Goal: Information Seeking & Learning: Learn about a topic

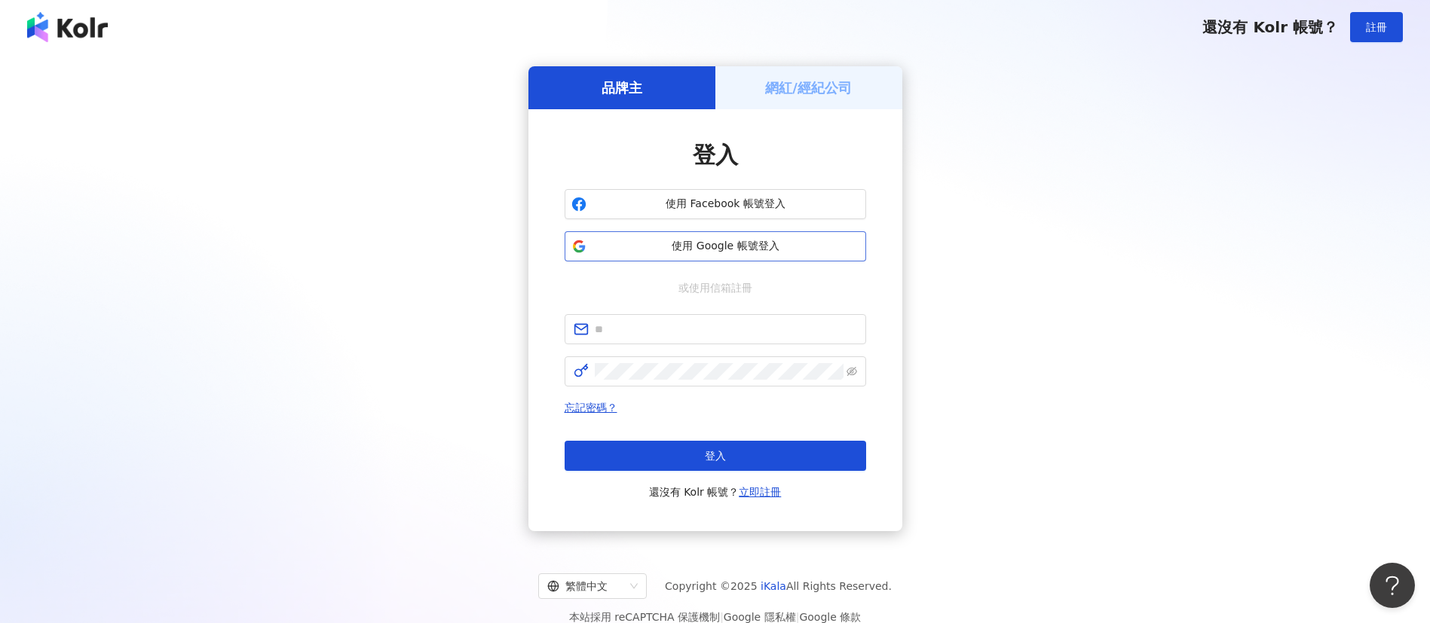
click at [774, 239] on span "使用 Google 帳號登入" at bounding box center [726, 246] width 267 height 15
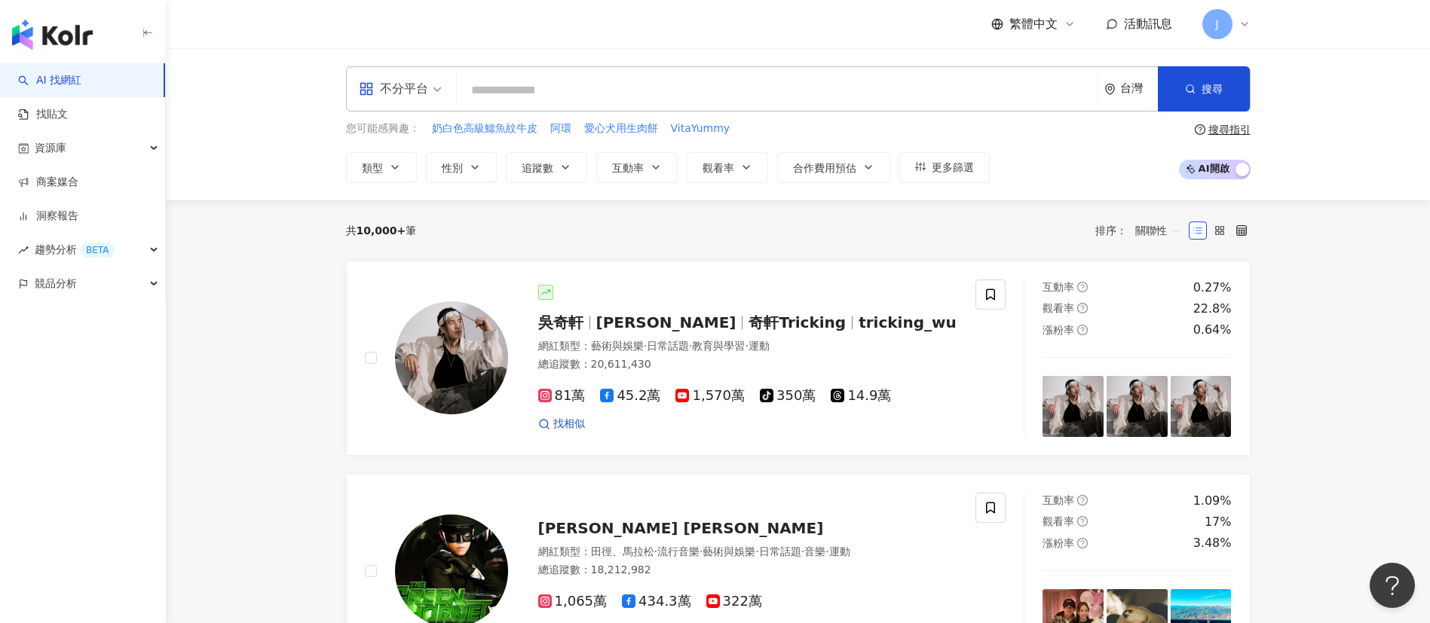
click at [581, 92] on input "search" at bounding box center [777, 90] width 629 height 29
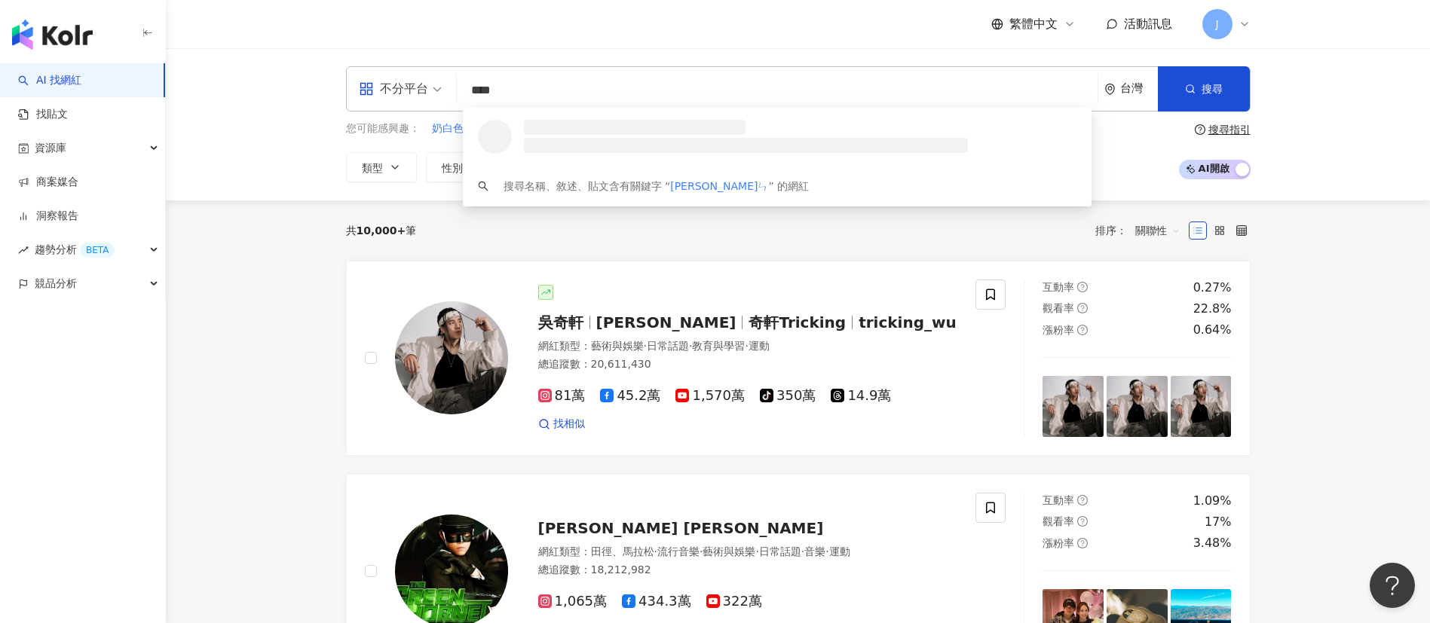
type input "***"
click at [608, 129] on span "[PERSON_NAME]" at bounding box center [768, 127] width 499 height 15
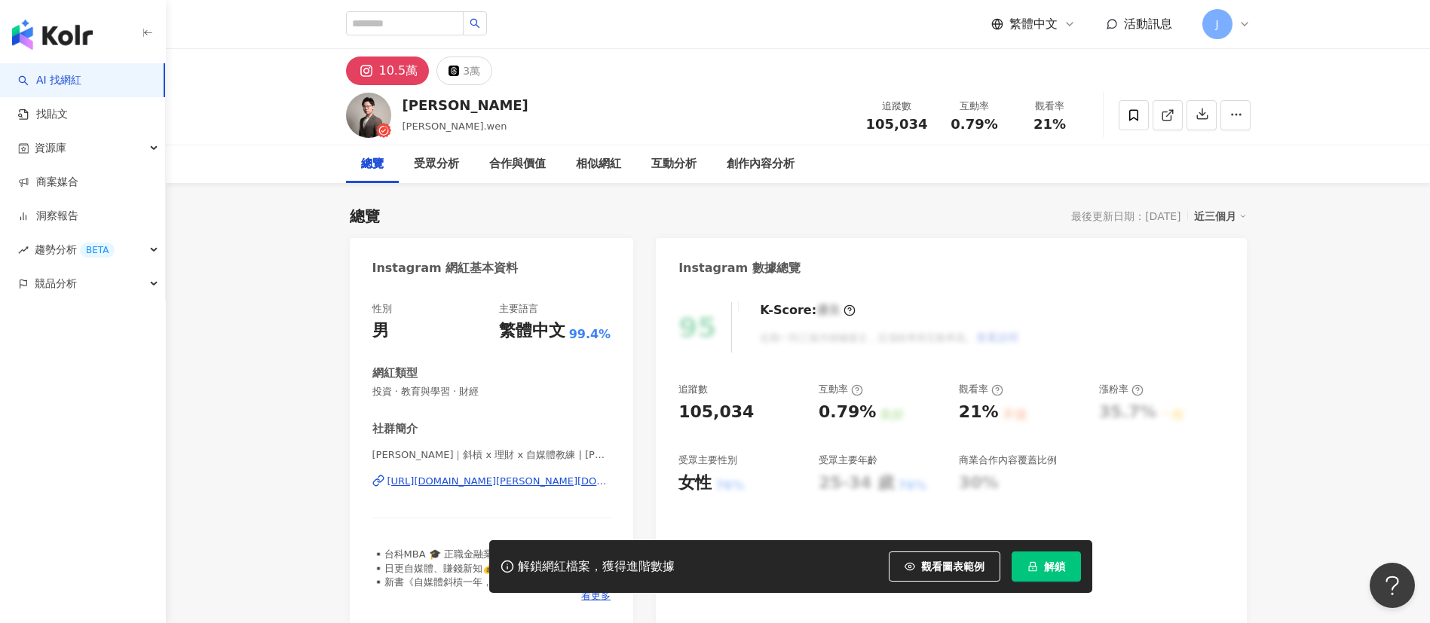
click at [1031, 569] on icon "lock" at bounding box center [1033, 567] width 11 height 11
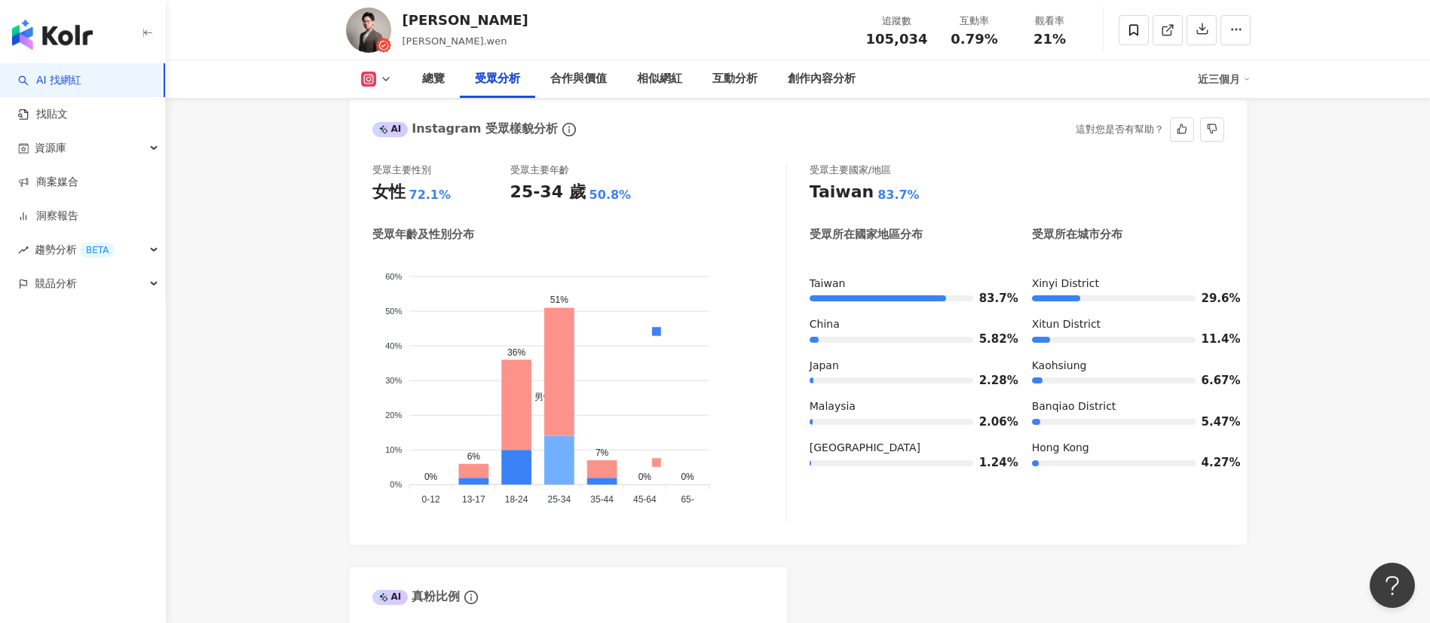
scroll to position [1357, 0]
